Goal: Check status: Check status

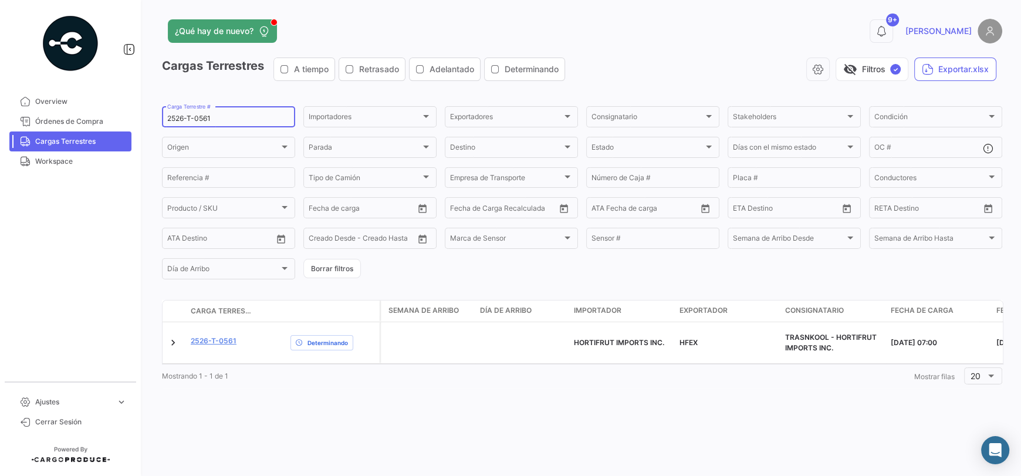
click at [225, 119] on input "2526-T-0561" at bounding box center [228, 118] width 123 height 8
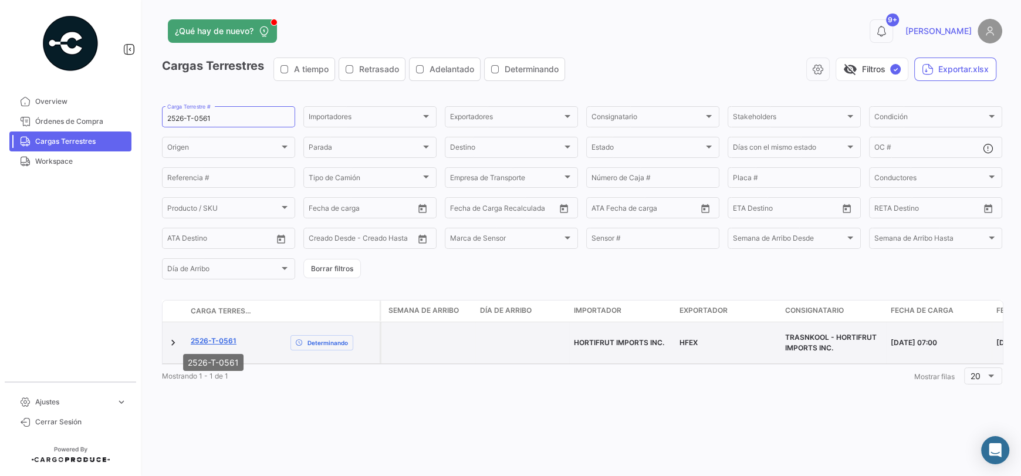
click at [225, 340] on link "2526-T-0561" at bounding box center [214, 341] width 46 height 11
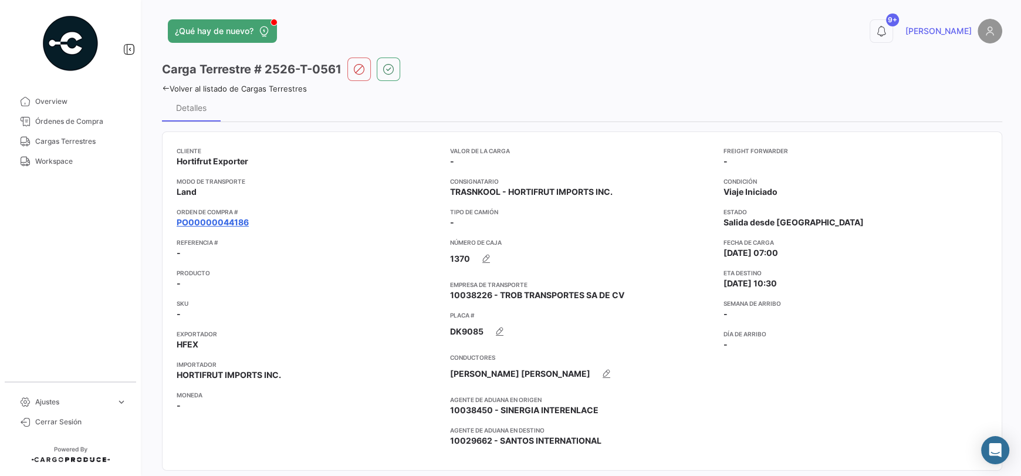
click at [243, 221] on link "PO00000044186" at bounding box center [213, 223] width 72 height 12
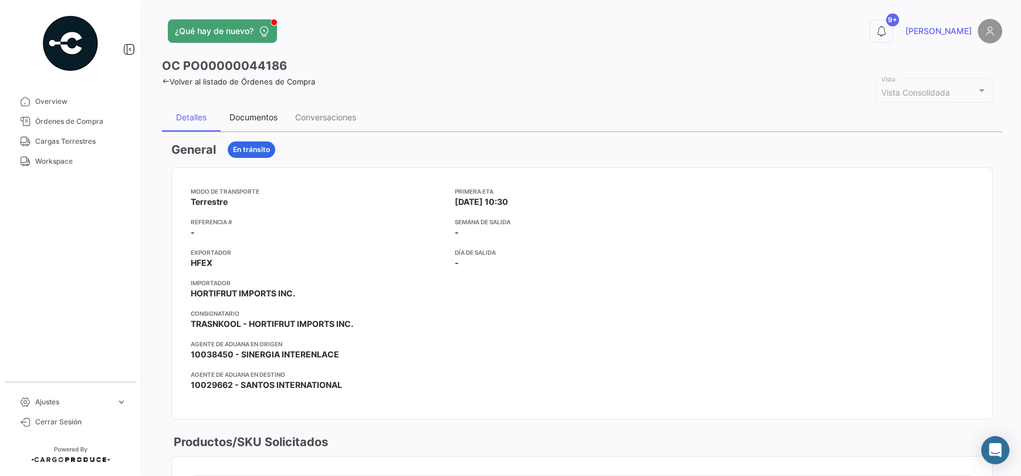
click at [255, 119] on div "Documentos" at bounding box center [253, 117] width 48 height 10
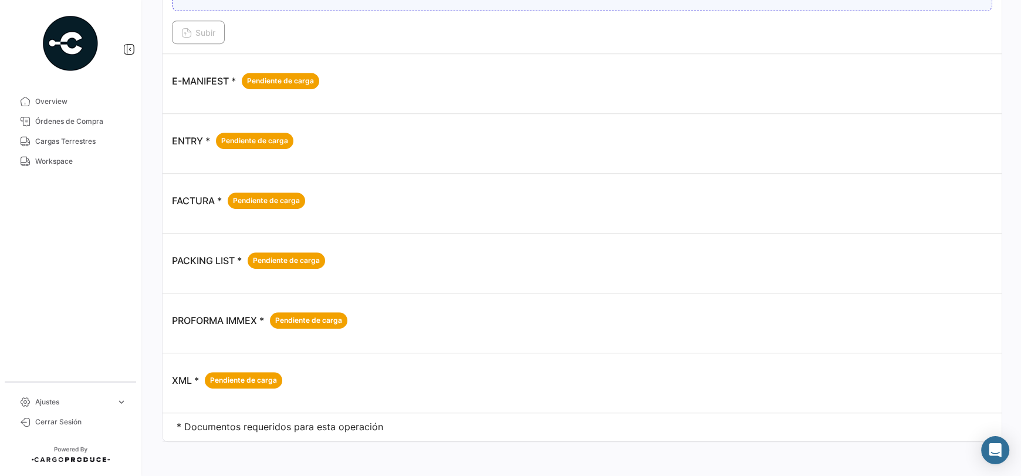
scroll to position [548, 0]
click at [84, 144] on span "Cargas Terrestres" at bounding box center [81, 141] width 92 height 11
